Goal: Information Seeking & Learning: Learn about a topic

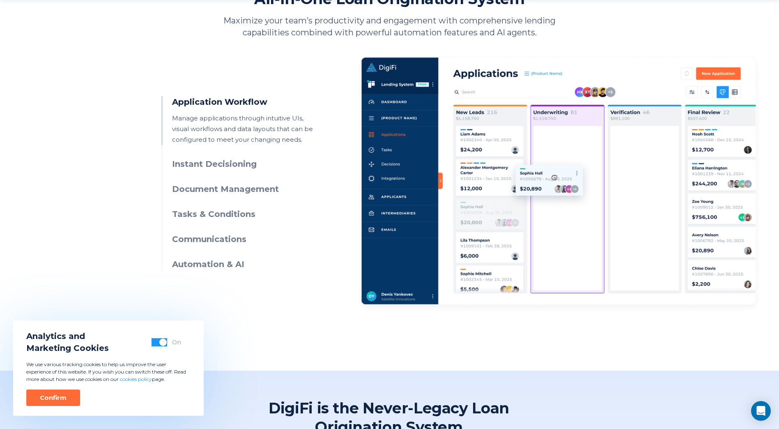
scroll to position [381, 0]
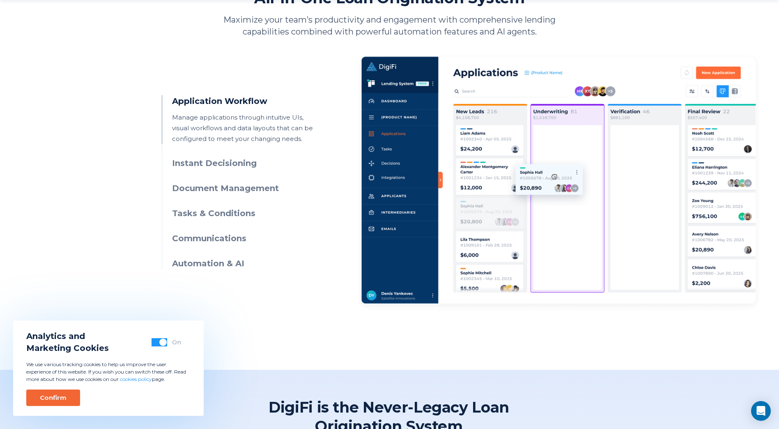
click at [64, 401] on div "Confirm" at bounding box center [53, 397] width 27 height 8
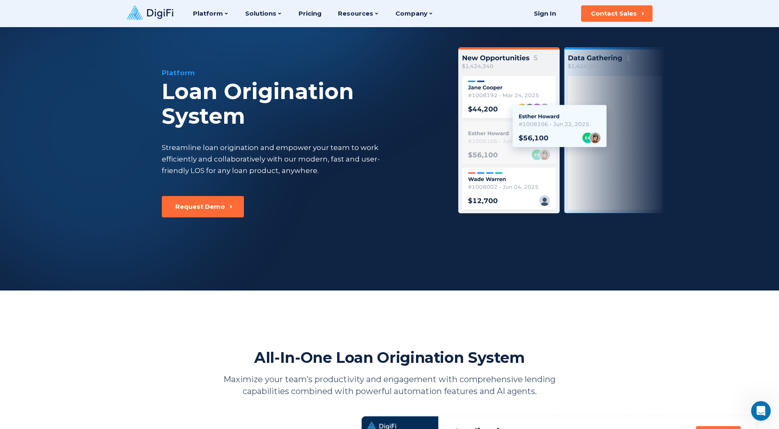
scroll to position [0, 0]
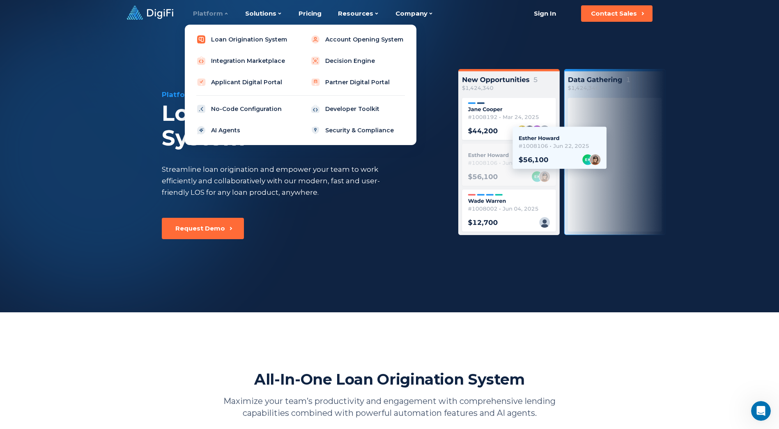
click at [240, 44] on link "Loan Origination System" at bounding box center [243, 39] width 104 height 16
click at [337, 44] on link "Account Opening System" at bounding box center [358, 39] width 104 height 16
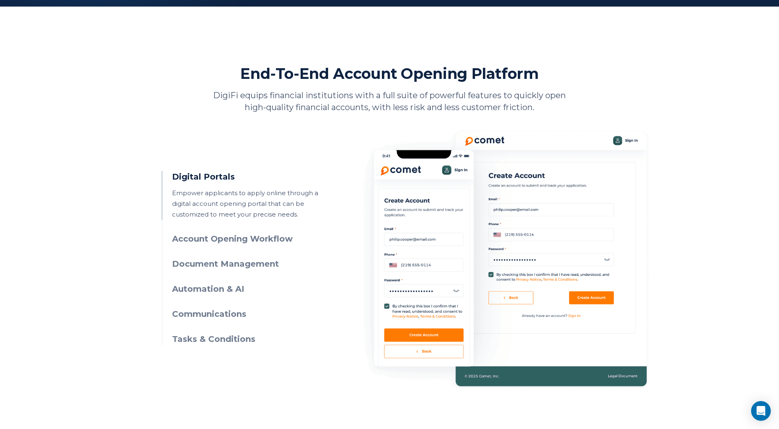
scroll to position [306, 0]
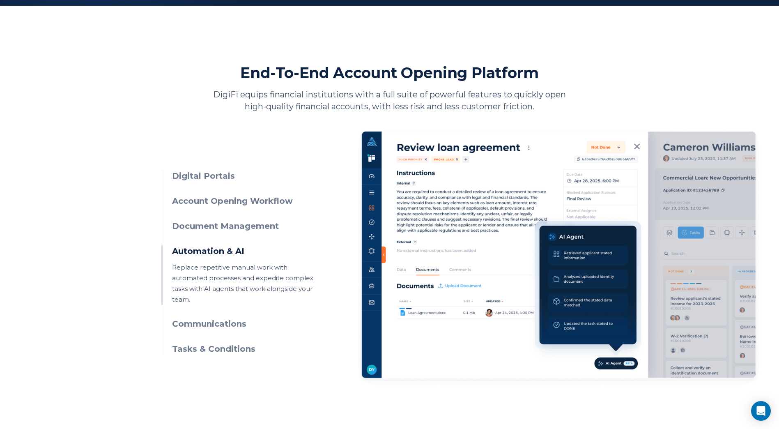
click at [220, 324] on h3 "Communications" at bounding box center [246, 324] width 149 height 12
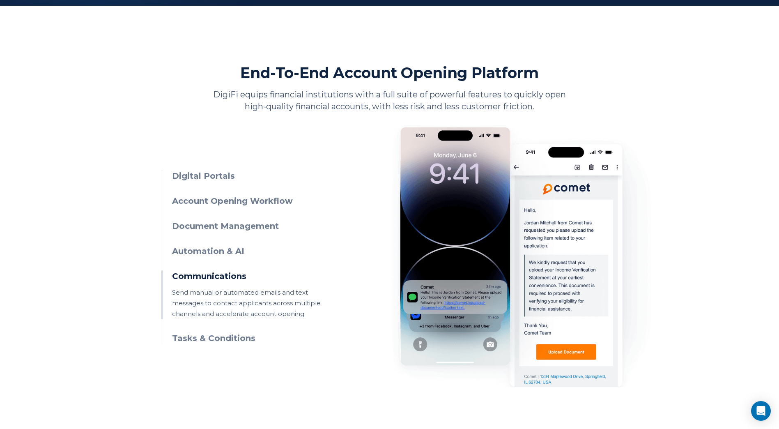
click at [218, 341] on h3 "Tasks & Conditions" at bounding box center [246, 338] width 149 height 12
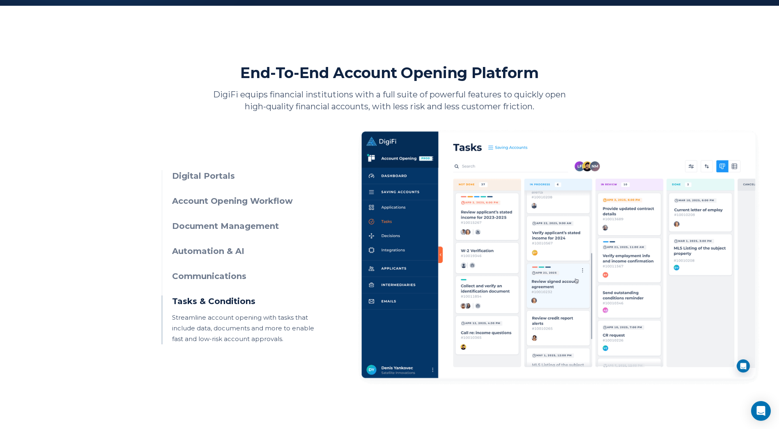
click at [209, 179] on h3 "Digital Portals" at bounding box center [246, 176] width 149 height 12
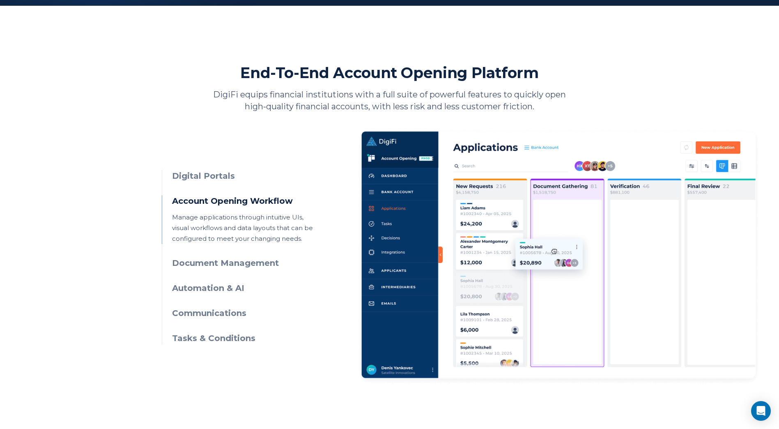
click at [209, 179] on h3 "Digital Portals" at bounding box center [246, 176] width 149 height 12
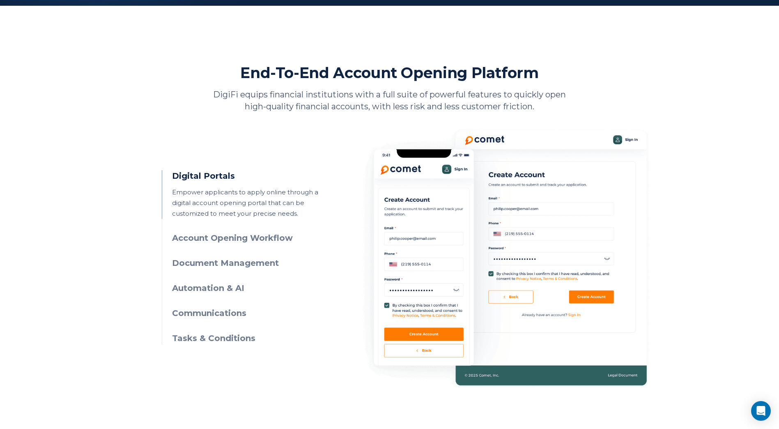
click at [193, 239] on h3 "Account Opening Workflow" at bounding box center [246, 238] width 149 height 12
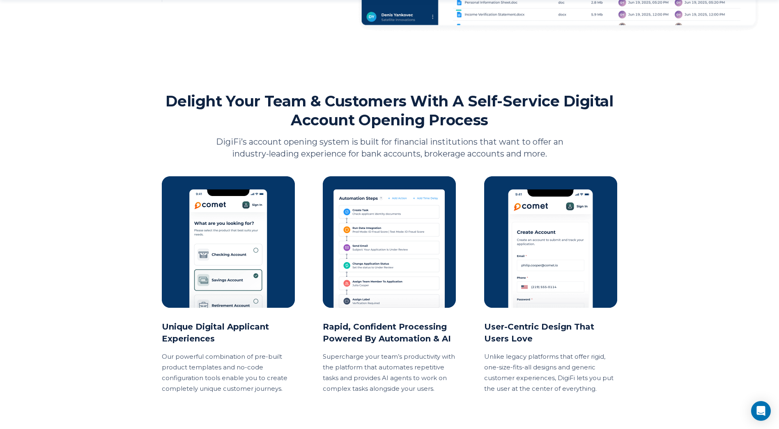
scroll to position [660, 0]
click at [108, 258] on div "Platform Account Opening System Simplify bank and financial account opening wit…" at bounding box center [389, 85] width 779 height 1490
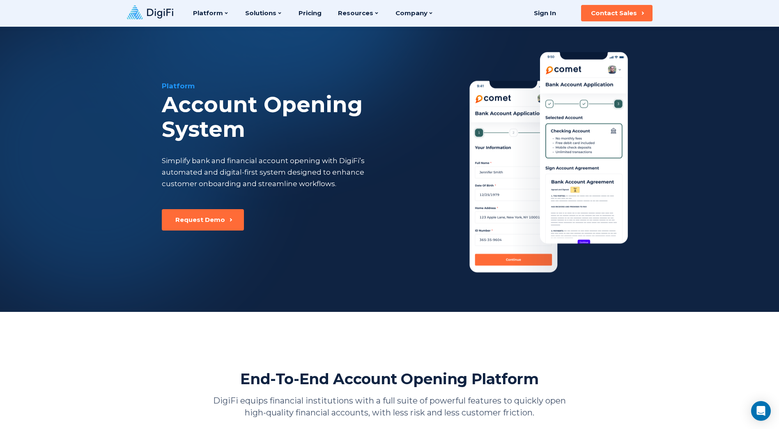
scroll to position [0, 0]
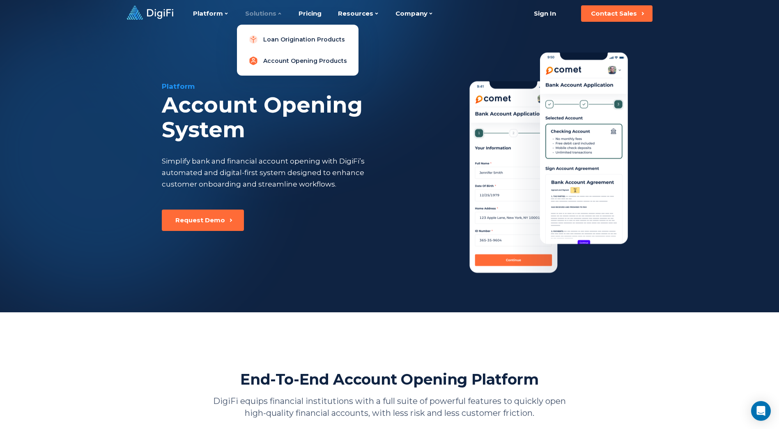
click at [274, 59] on link "Account Opening Products" at bounding box center [298, 61] width 108 height 16
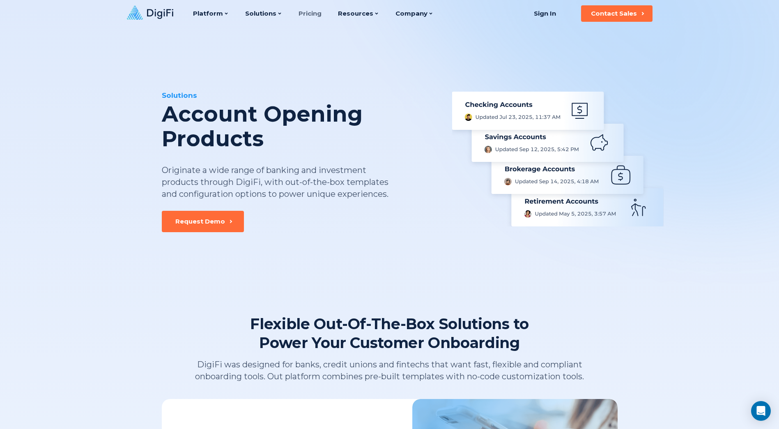
click at [308, 14] on link "Pricing" at bounding box center [310, 13] width 23 height 27
